Goal: Find contact information: Find contact information

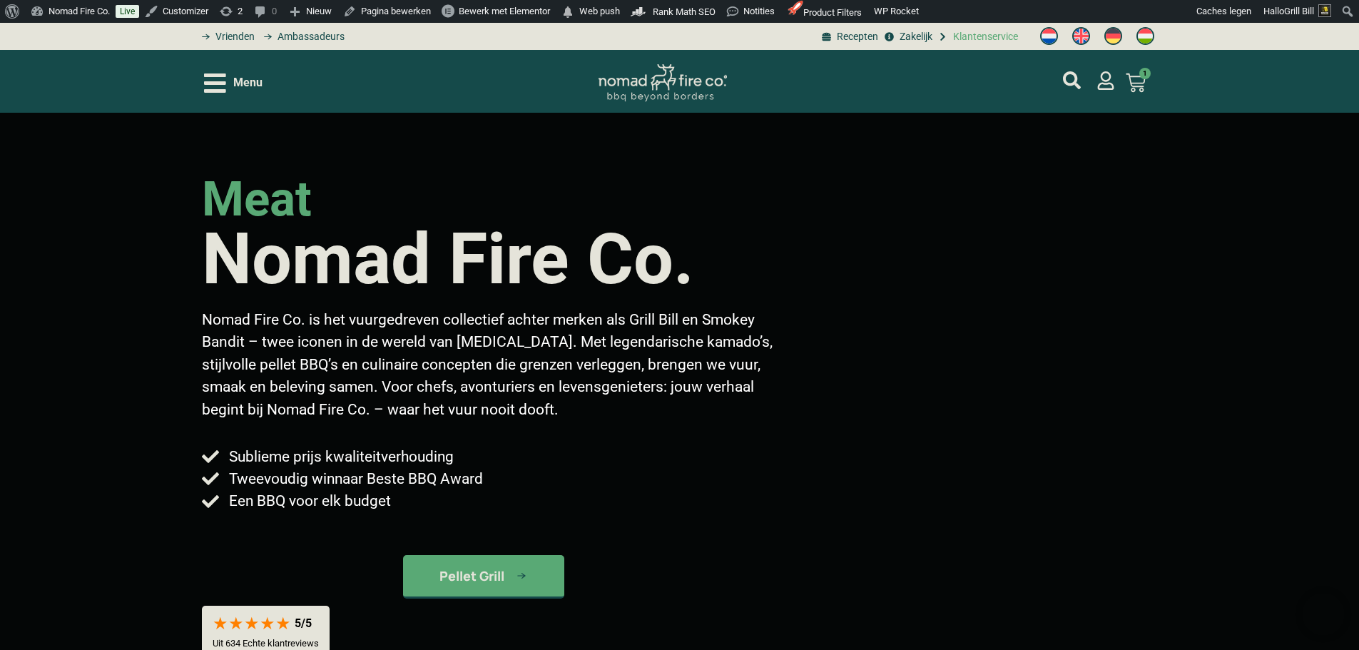
click at [956, 35] on span "Klantenservice" at bounding box center [984, 36] width 69 height 15
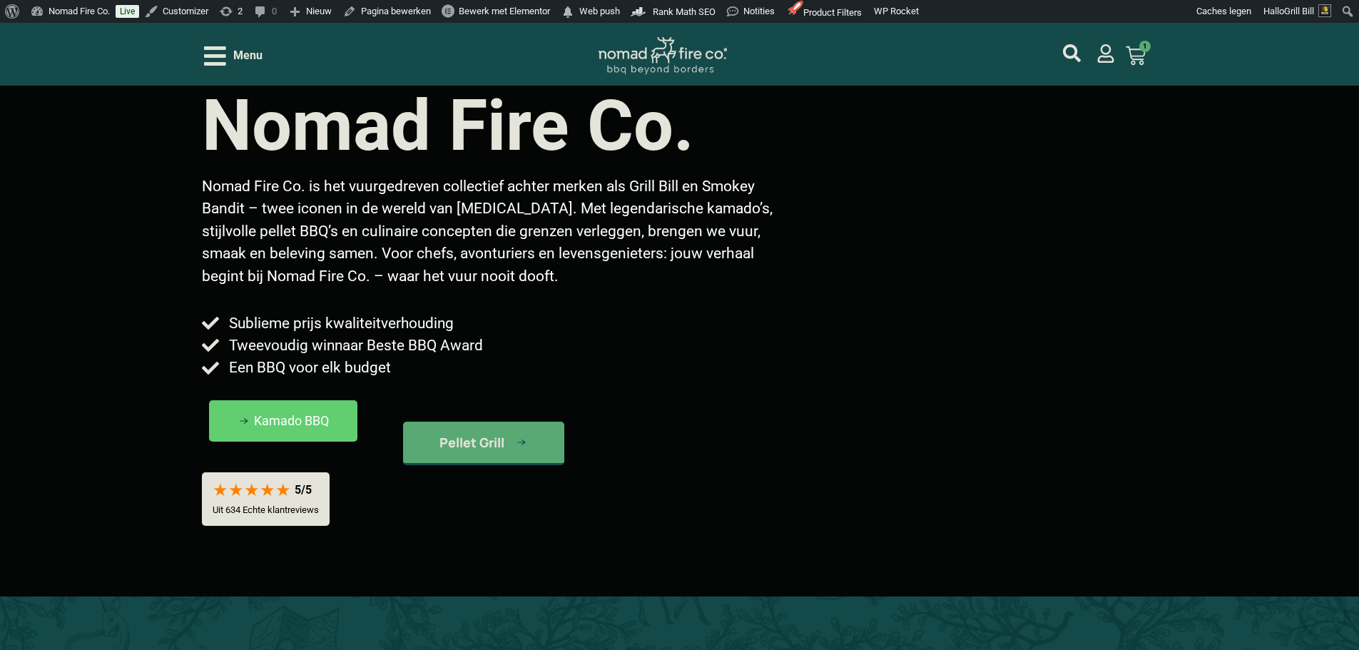
scroll to position [143, 0]
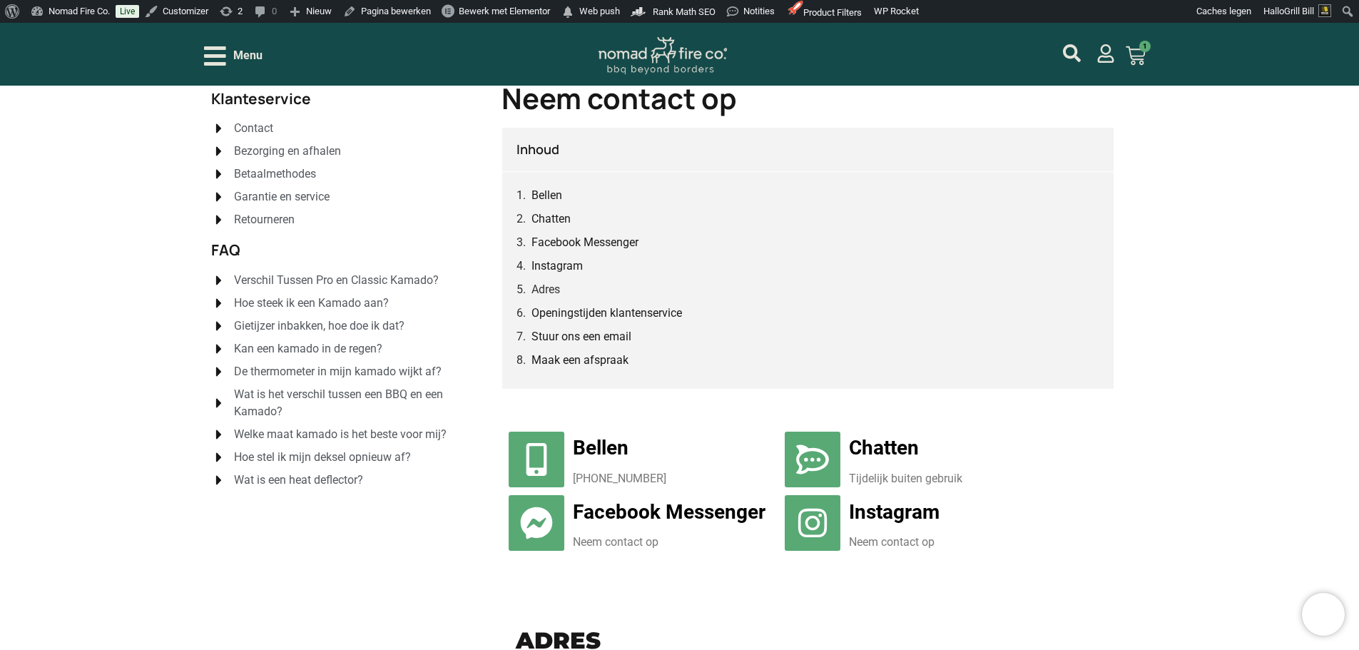
scroll to position [71, 0]
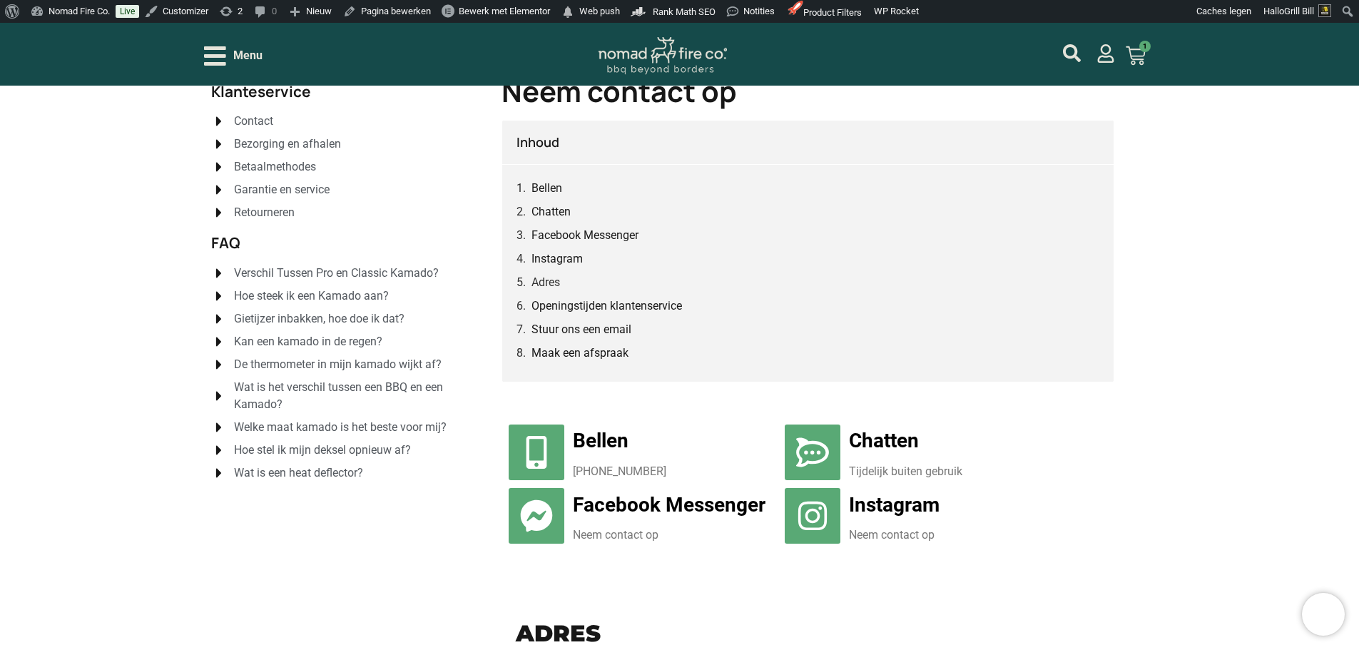
drag, startPoint x: 686, startPoint y: 471, endPoint x: 570, endPoint y: 463, distance: 115.9
click at [570, 463] on div "Bellen 0031 (0)85 00 13 919" at bounding box center [644, 451] width 270 height 57
copy p "0031 (0)85 00 13 919"
